Goal: Manage account settings

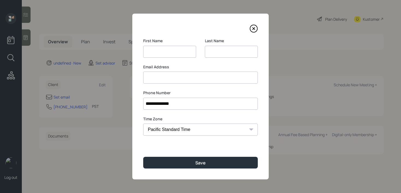
select select "America/Los_Angeles"
type input "Austin"
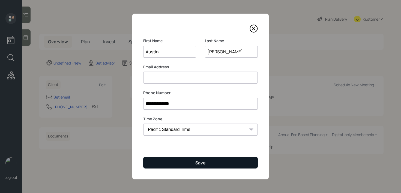
type input "[PERSON_NAME]"
click at [176, 160] on button "Save" at bounding box center [200, 163] width 114 height 12
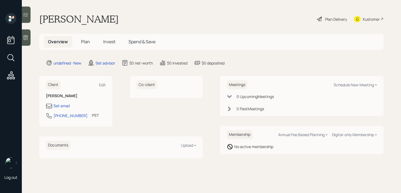
click at [28, 35] on icon at bounding box center [25, 37] width 5 height 5
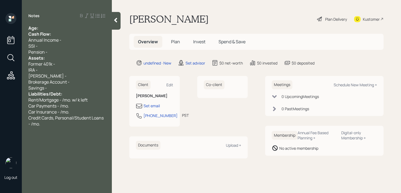
click at [59, 27] on div "Age:" at bounding box center [66, 28] width 77 height 6
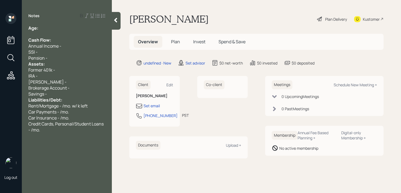
click at [56, 58] on div "Pension -" at bounding box center [66, 58] width 77 height 6
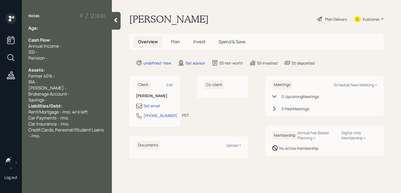
click at [60, 104] on span "Liabilities/Debt:" at bounding box center [45, 106] width 34 height 6
click at [61, 102] on div "Savings -" at bounding box center [66, 100] width 77 height 6
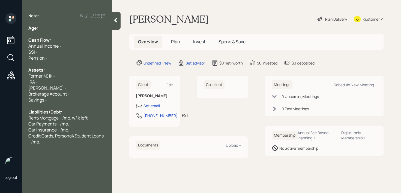
click at [72, 138] on span "Credit Cards, Personal/Student Loans - /mo." at bounding box center [66, 139] width 76 height 12
click at [72, 141] on div "Credit Cards, Personal/Student Loans - /mo." at bounding box center [66, 139] width 77 height 12
click at [53, 28] on div "Age:" at bounding box center [66, 28] width 77 height 6
drag, startPoint x: 46, startPoint y: 31, endPoint x: 39, endPoint y: 31, distance: 7.1
click at [39, 31] on div "Age: [DEMOGRAPHIC_DATA]" at bounding box center [66, 28] width 77 height 6
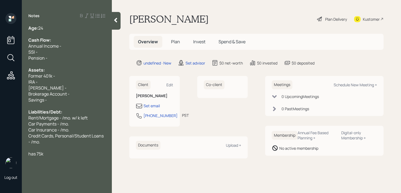
click at [58, 29] on div "Age: [DEMOGRAPHIC_DATA]" at bounding box center [66, 28] width 77 height 6
click at [54, 149] on div at bounding box center [66, 148] width 77 height 6
click at [54, 154] on div "has 75k" at bounding box center [66, 154] width 77 height 6
click at [64, 44] on div "Annual Income -" at bounding box center [66, 46] width 77 height 6
click at [65, 33] on div at bounding box center [66, 34] width 77 height 6
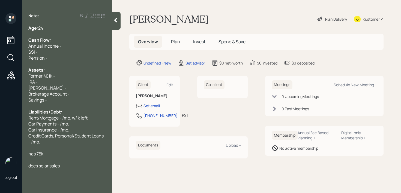
click at [65, 33] on div at bounding box center [66, 34] width 77 height 6
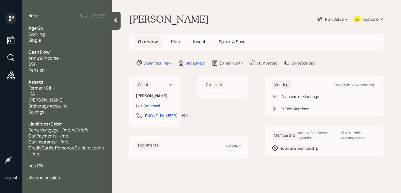
click at [62, 57] on div "Annual Income -" at bounding box center [66, 58] width 77 height 6
click at [65, 67] on div "Pension -" at bounding box center [66, 70] width 77 height 6
click at [66, 87] on div "Former 401k -" at bounding box center [66, 88] width 77 height 6
click at [66, 96] on div "IRA -" at bounding box center [66, 94] width 77 height 6
click at [66, 110] on div "Savings -" at bounding box center [66, 112] width 77 height 6
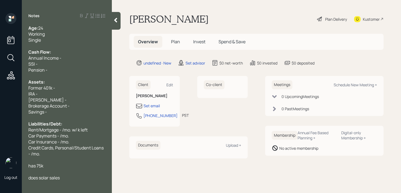
click at [66, 107] on span "Brokerage Account -" at bounding box center [48, 106] width 41 height 6
click at [68, 131] on span "Rent/Mortgage - /mo. w/ k left" at bounding box center [57, 130] width 59 height 6
click at [68, 143] on span "Car Insurance - /mo." at bounding box center [48, 142] width 41 height 6
click at [72, 95] on div "IRA -" at bounding box center [66, 94] width 77 height 6
click at [74, 88] on div "Former 401k -" at bounding box center [66, 88] width 77 height 6
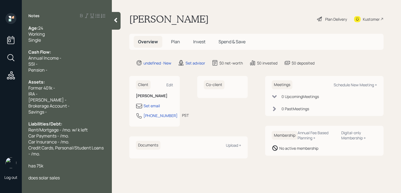
click at [74, 102] on div "[PERSON_NAME] -" at bounding box center [66, 100] width 77 height 6
click at [75, 105] on div "Brokerage Account -" at bounding box center [66, 106] width 77 height 6
click at [68, 109] on div "Savings -" at bounding box center [66, 112] width 77 height 6
click at [70, 108] on span "Brokerage Account - k" at bounding box center [50, 106] width 44 height 6
click at [80, 60] on div "Annual Income -" at bounding box center [66, 58] width 77 height 6
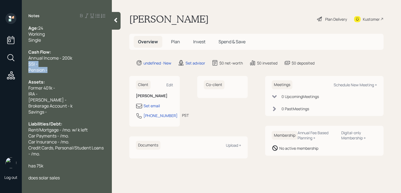
drag, startPoint x: 54, startPoint y: 70, endPoint x: 21, endPoint y: 65, distance: 33.4
click at [21, 65] on div "Log out Notes Age: [DEMOGRAPHIC_DATA] Working Single Cash Flow: Annual Income -…" at bounding box center [200, 96] width 401 height 193
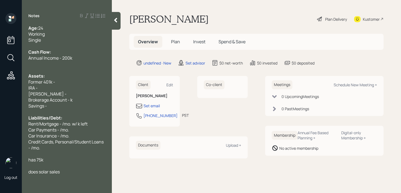
click at [57, 80] on div "Former 401k -" at bounding box center [66, 82] width 77 height 6
click at [58, 83] on div "Former 401k -" at bounding box center [66, 82] width 77 height 6
click at [58, 86] on div "IRA -" at bounding box center [66, 88] width 77 height 6
drag, startPoint x: 62, startPoint y: 82, endPoint x: 5, endPoint y: 82, distance: 56.7
click at [24, 82] on div "Age: [DEMOGRAPHIC_DATA] Working Single Cash Flow: Annual Income - 200k Assets: …" at bounding box center [67, 100] width 90 height 150
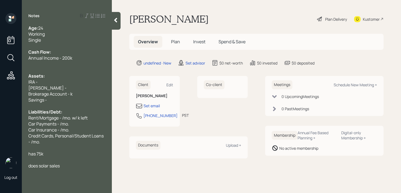
click at [45, 87] on span "[PERSON_NAME] -" at bounding box center [47, 88] width 38 height 6
click at [67, 87] on div "[PERSON_NAME] -" at bounding box center [66, 88] width 77 height 6
click at [69, 92] on span "Brokerage Account - k" at bounding box center [50, 94] width 44 height 6
click at [71, 93] on span "Brokerage Account - k" at bounding box center [50, 94] width 44 height 6
click at [84, 101] on div "Savings -" at bounding box center [66, 100] width 77 height 6
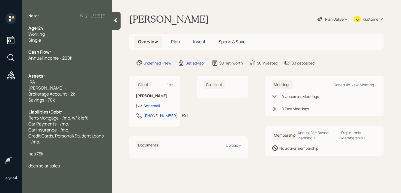
click at [62, 98] on div "Savings - 70k" at bounding box center [66, 100] width 77 height 6
click at [70, 96] on span "Brokerage Account - 2k" at bounding box center [51, 94] width 47 height 6
click at [84, 96] on div "Brokerage Account - 2k" at bounding box center [66, 94] width 77 height 6
click at [84, 90] on div "[PERSON_NAME] -" at bounding box center [66, 88] width 77 height 6
drag, startPoint x: 84, startPoint y: 89, endPoint x: 6, endPoint y: 84, distance: 78.6
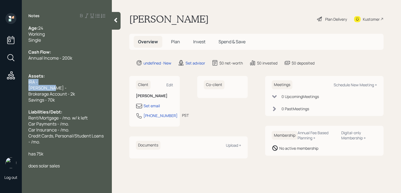
click at [6, 84] on div "Log out Notes Age: [DEMOGRAPHIC_DATA] Working Single Cash Flow: Annual Income -…" at bounding box center [200, 96] width 401 height 193
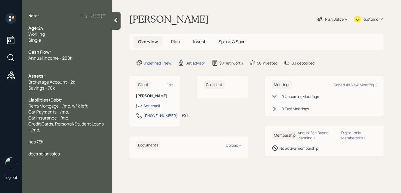
click at [84, 109] on div "Car Payments - /mo." at bounding box center [66, 112] width 77 height 6
click at [81, 121] on div "Car Insurance - /mo." at bounding box center [66, 118] width 77 height 6
click at [81, 135] on div at bounding box center [66, 136] width 77 height 6
click at [78, 140] on div "has 75k" at bounding box center [66, 142] width 77 height 6
click at [77, 144] on div "has 75k" at bounding box center [66, 142] width 77 height 6
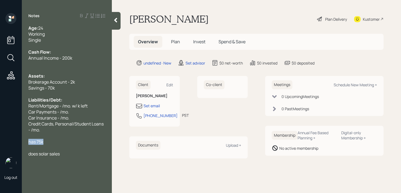
drag, startPoint x: 78, startPoint y: 144, endPoint x: 19, endPoint y: 144, distance: 58.6
click at [19, 144] on div "Log out Notes Age: [DEMOGRAPHIC_DATA] Working Single Cash Flow: Annual Income -…" at bounding box center [200, 96] width 401 height 193
click at [52, 140] on div "has 75k" at bounding box center [66, 142] width 77 height 6
drag, startPoint x: 59, startPoint y: 140, endPoint x: 13, endPoint y: 140, distance: 46.1
click at [13, 140] on div "Log out Notes Age: [DEMOGRAPHIC_DATA] Working Single Cash Flow: Annual Income -…" at bounding box center [200, 96] width 401 height 193
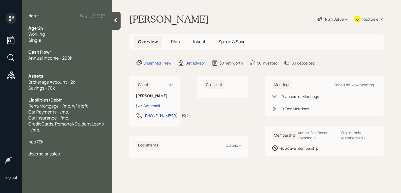
click at [34, 140] on span "has 75k" at bounding box center [35, 142] width 15 height 6
click at [38, 137] on div at bounding box center [66, 136] width 77 height 6
click at [43, 131] on div "Credit Cards, Personal/Student Loans - /mo." at bounding box center [66, 127] width 77 height 12
click at [59, 96] on div at bounding box center [66, 94] width 77 height 6
click at [77, 110] on div "Car Payments - /mo." at bounding box center [66, 112] width 77 height 6
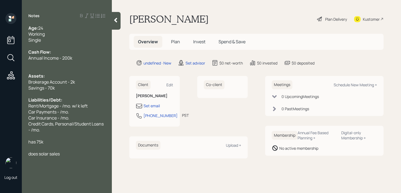
click at [82, 101] on div "Liabilities/Debt:" at bounding box center [66, 100] width 77 height 6
click at [86, 113] on div "Car Payments - /mo." at bounding box center [66, 112] width 77 height 6
click at [93, 104] on div "Rent/Mortgage - /mo. w/ k left" at bounding box center [66, 106] width 77 height 6
drag, startPoint x: 93, startPoint y: 104, endPoint x: 0, endPoint y: 107, distance: 93.0
click at [0, 107] on div "Log out Notes Age: [DEMOGRAPHIC_DATA] Working Single Cash Flow: Annual Income -…" at bounding box center [200, 96] width 401 height 193
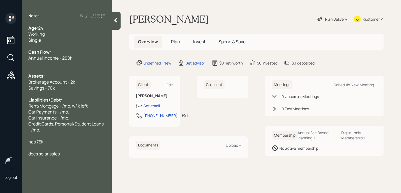
click at [47, 116] on span "Car Insurance - /mo." at bounding box center [48, 118] width 41 height 6
drag, startPoint x: 77, startPoint y: 114, endPoint x: 43, endPoint y: 114, distance: 34.9
click at [50, 114] on div "Car Payments - /mo." at bounding box center [66, 112] width 77 height 6
click at [50, 117] on span "Car Insurance - /mo." at bounding box center [48, 118] width 41 height 6
click at [78, 93] on div at bounding box center [66, 94] width 77 height 6
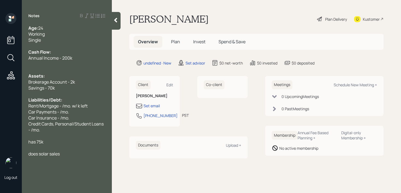
click at [80, 84] on div "Brokerage Account - 2k" at bounding box center [66, 82] width 77 height 6
click at [79, 88] on div "Savings - 70k" at bounding box center [66, 88] width 77 height 6
drag, startPoint x: 91, startPoint y: 60, endPoint x: 18, endPoint y: 60, distance: 73.0
click at [19, 60] on div "Log out Notes Age: [DEMOGRAPHIC_DATA] Working Single Cash Flow: Annual Income -…" at bounding box center [200, 96] width 401 height 193
click at [64, 62] on div at bounding box center [66, 64] width 77 height 6
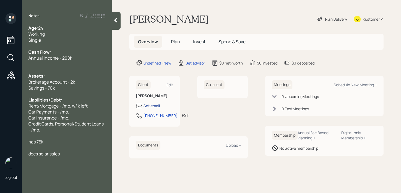
click at [152, 104] on div "Set email" at bounding box center [151, 106] width 16 height 6
select select "America/Los_Angeles"
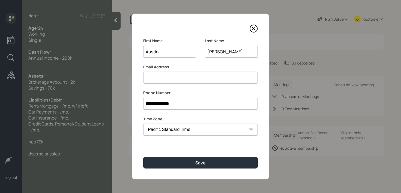
click at [165, 79] on input at bounding box center [200, 78] width 114 height 12
type input "A"
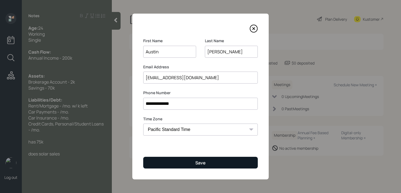
type input "[EMAIL_ADDRESS][DOMAIN_NAME]"
click at [165, 157] on button "Save" at bounding box center [200, 163] width 114 height 12
